Goal: Task Accomplishment & Management: Manage account settings

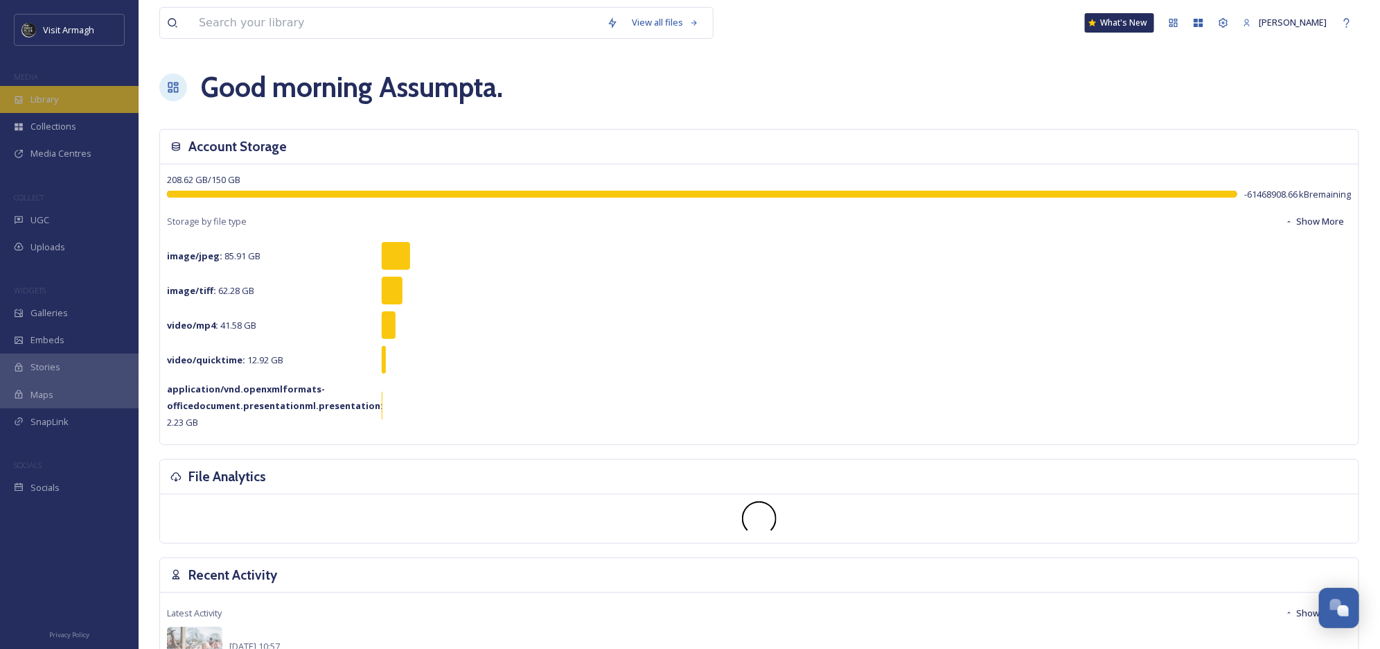
click at [39, 105] on span "Library" at bounding box center [44, 99] width 28 height 13
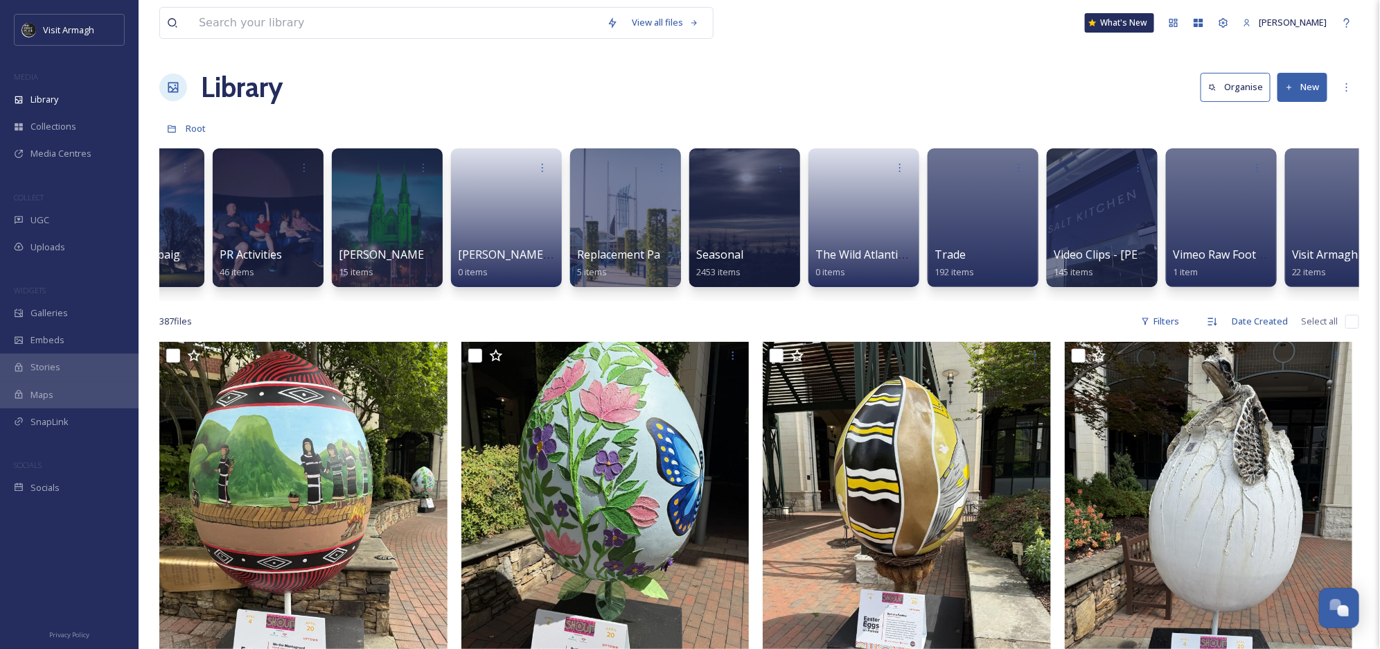
scroll to position [0, 1280]
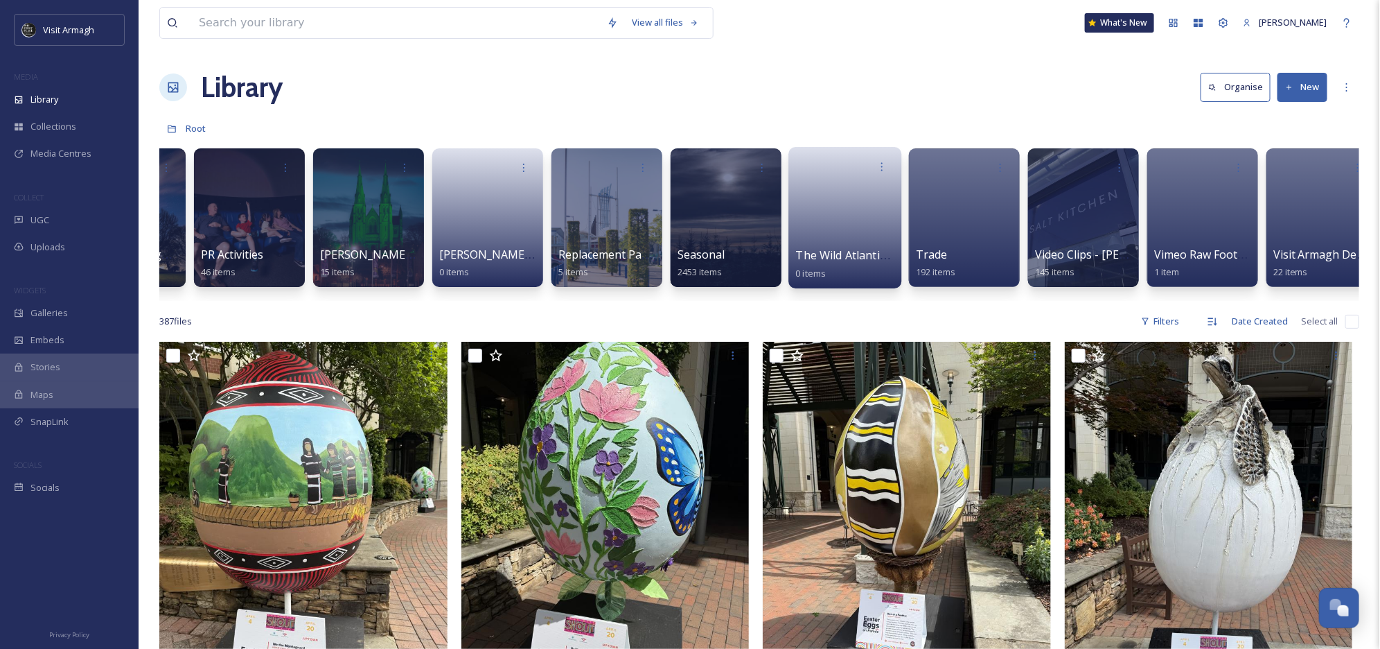
click at [825, 231] on link at bounding box center [845, 212] width 99 height 67
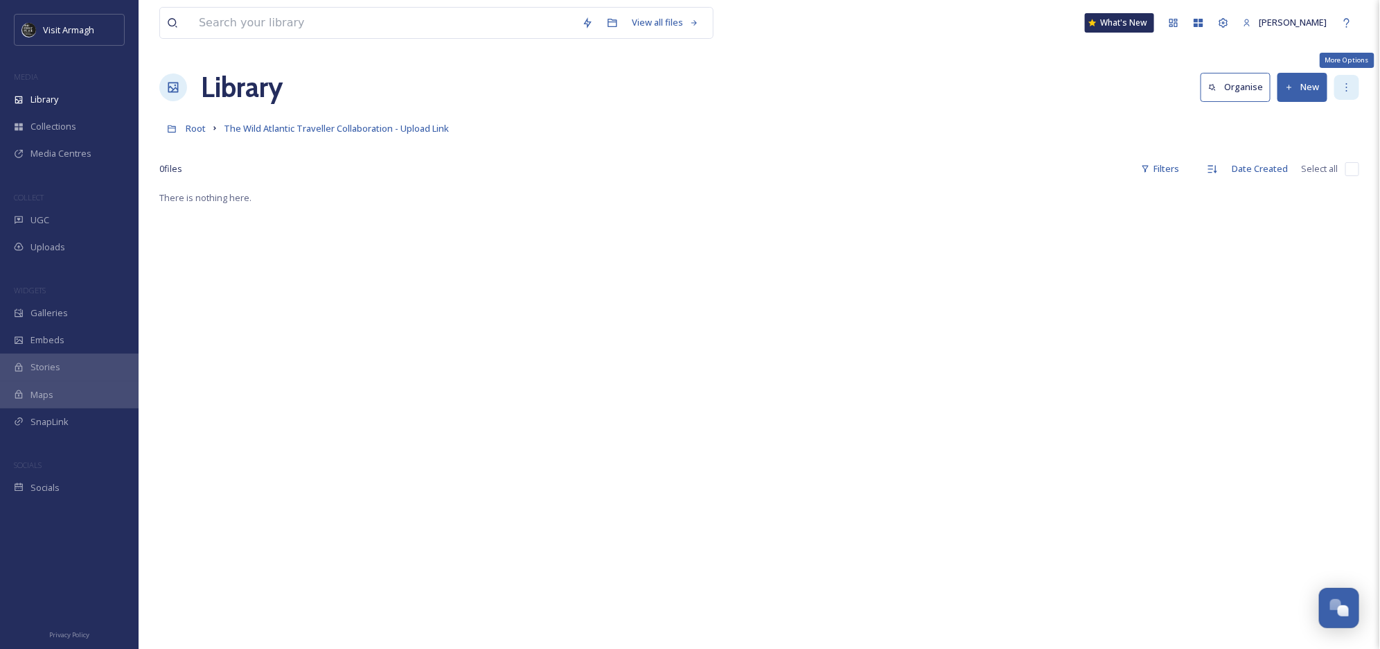
click at [1342, 83] on icon at bounding box center [1346, 87] width 11 height 11
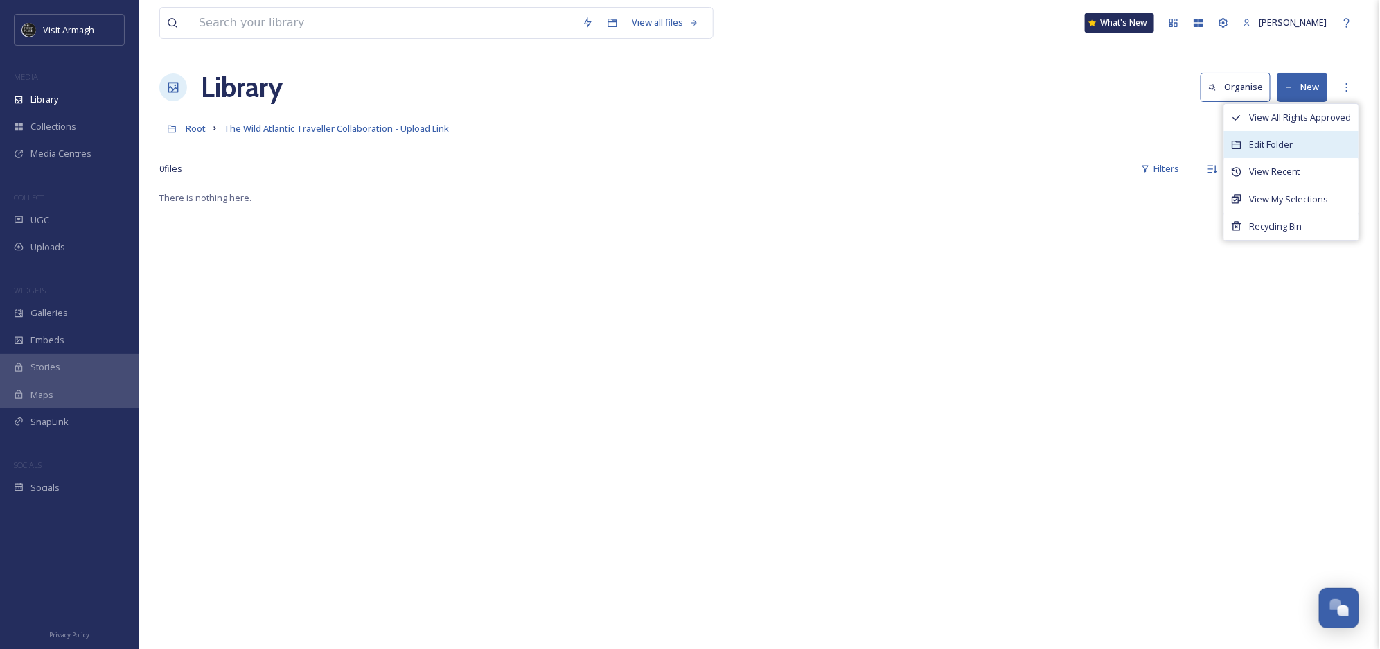
click at [1273, 139] on span "Edit Folder" at bounding box center [1271, 144] width 44 height 13
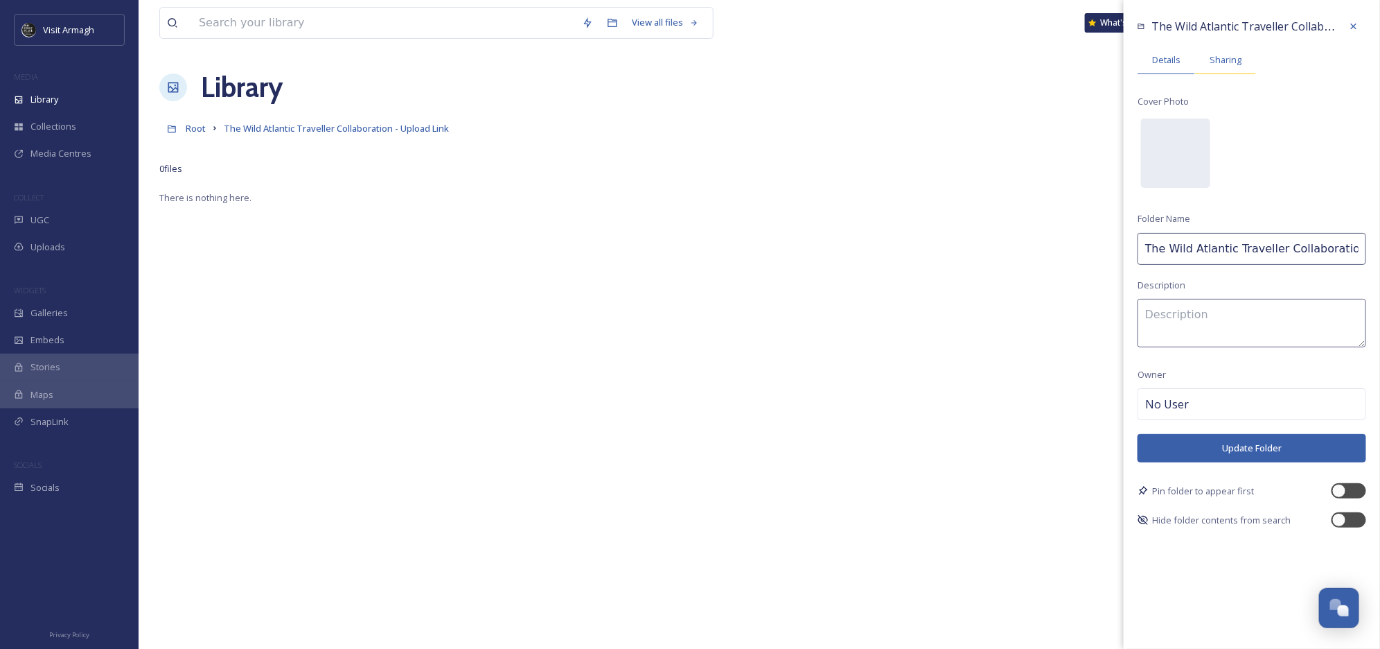
click at [1223, 58] on span "Sharing" at bounding box center [1226, 59] width 32 height 13
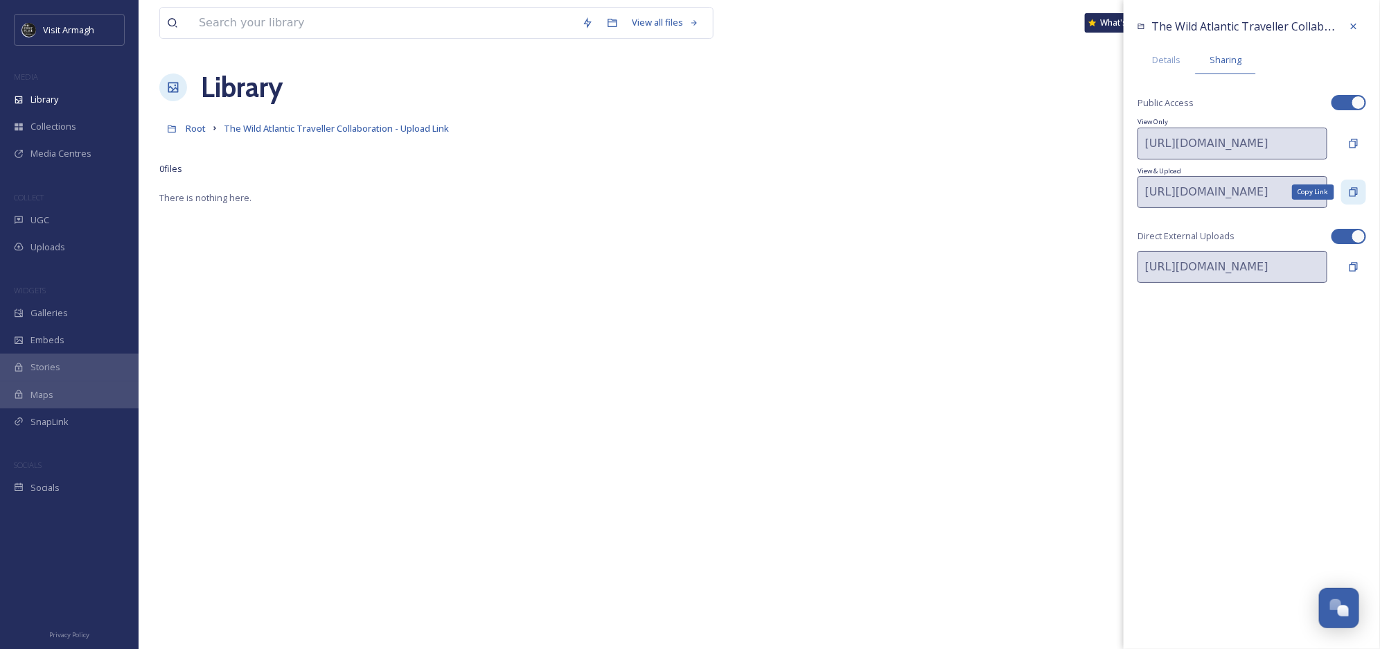
click at [1350, 190] on icon at bounding box center [1354, 191] width 8 height 9
